Goal: Task Accomplishment & Management: Manage account settings

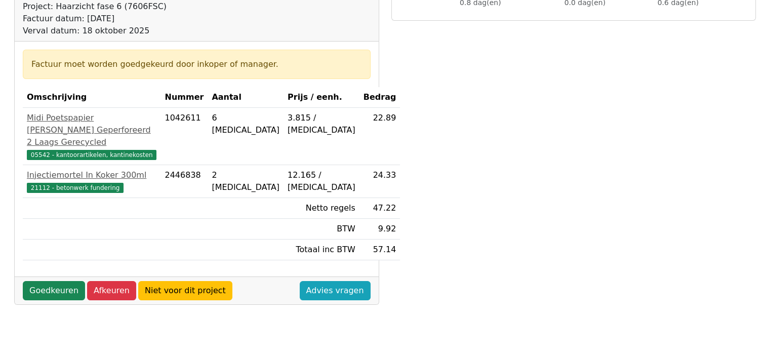
scroll to position [150, 0]
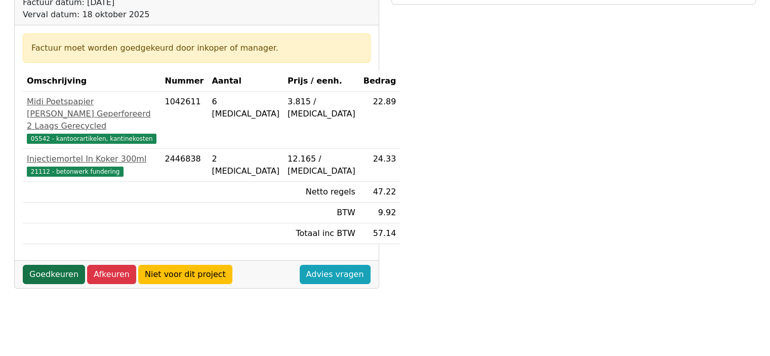
click at [45, 269] on link "Goedkeuren" at bounding box center [54, 274] width 62 height 19
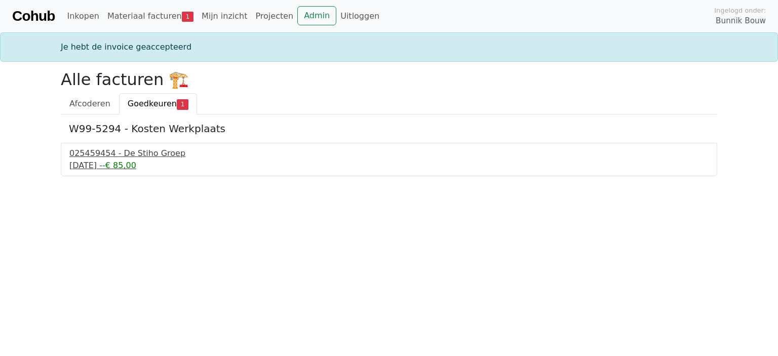
click at [130, 155] on div "025459454 - De Stiho Groep" at bounding box center [388, 153] width 639 height 12
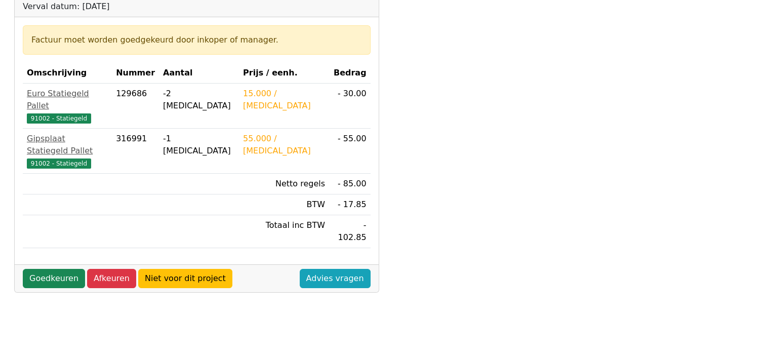
scroll to position [160, 0]
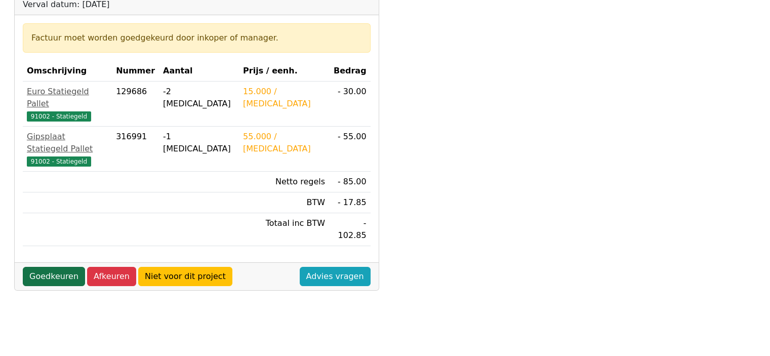
click at [48, 267] on link "Goedkeuren" at bounding box center [54, 276] width 62 height 19
